Goal: Task Accomplishment & Management: Use online tool/utility

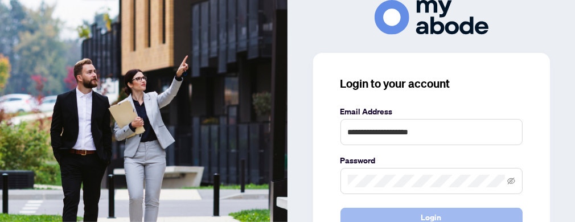
click at [402, 213] on button "Login" at bounding box center [431, 217] width 182 height 19
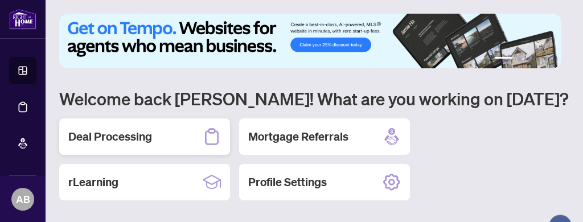
click at [125, 137] on h2 "Deal Processing" at bounding box center [110, 137] width 84 height 16
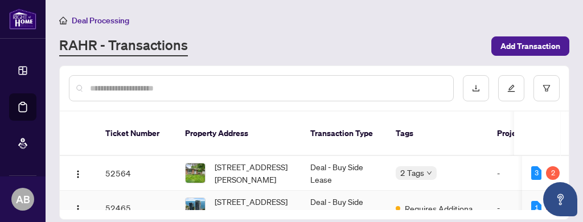
click at [339, 191] on td "Deal - Buy Side Lease" at bounding box center [343, 208] width 85 height 35
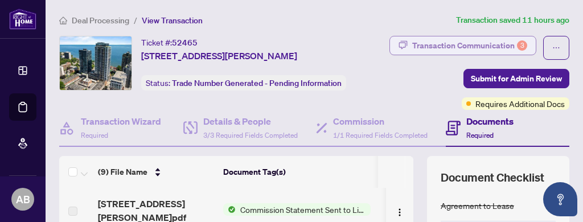
click at [486, 42] on div "Transaction Communication 3" at bounding box center [469, 45] width 115 height 18
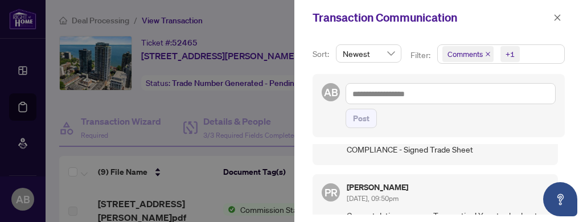
scroll to position [227, 0]
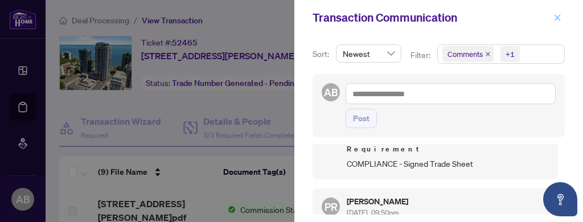
click at [558, 16] on icon "close" at bounding box center [557, 18] width 8 height 8
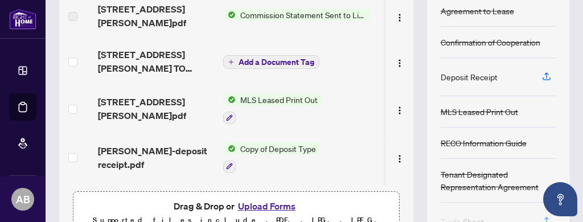
scroll to position [208, 0]
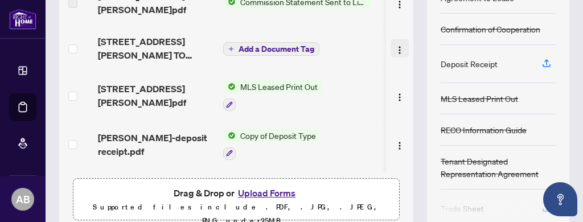
click at [395, 47] on img "button" at bounding box center [399, 50] width 9 height 9
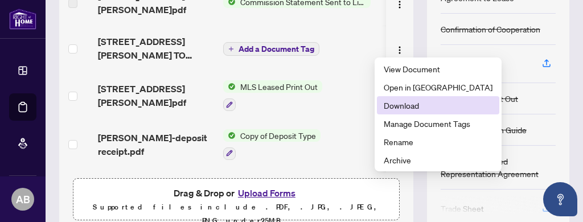
click at [407, 107] on span "Download" at bounding box center [437, 105] width 109 height 13
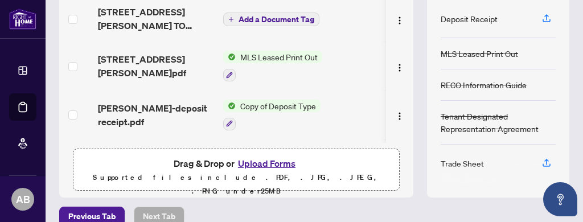
scroll to position [252, 0]
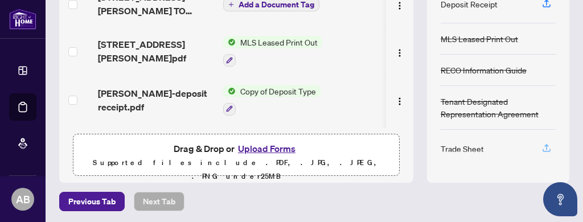
click at [541, 144] on icon "button" at bounding box center [546, 148] width 10 height 10
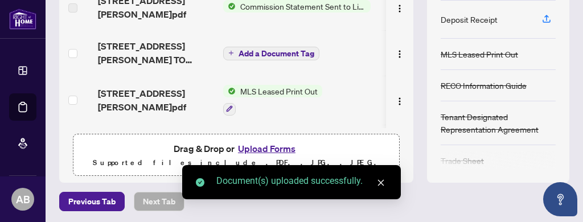
click at [380, 183] on icon "close" at bounding box center [381, 183] width 6 height 6
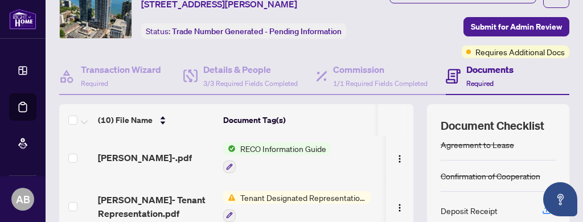
scroll to position [152, 0]
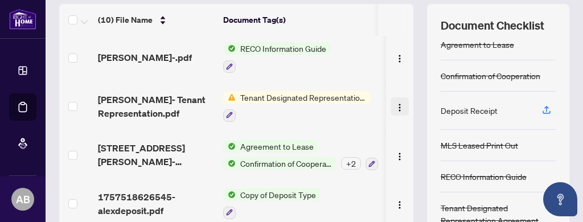
click at [395, 103] on img "button" at bounding box center [399, 107] width 9 height 9
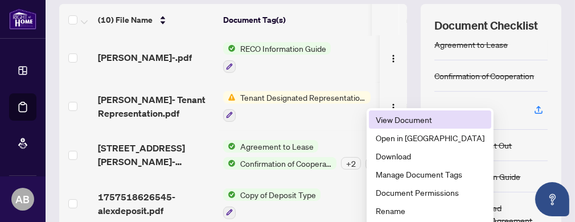
click at [397, 121] on span "View Document" at bounding box center [430, 119] width 109 height 13
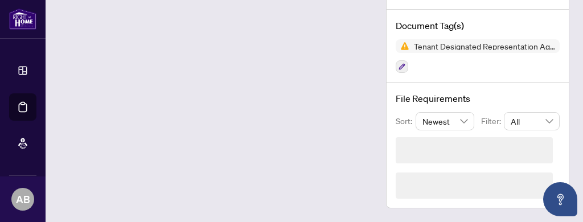
scroll to position [107, 0]
